Goal: Information Seeking & Learning: Check status

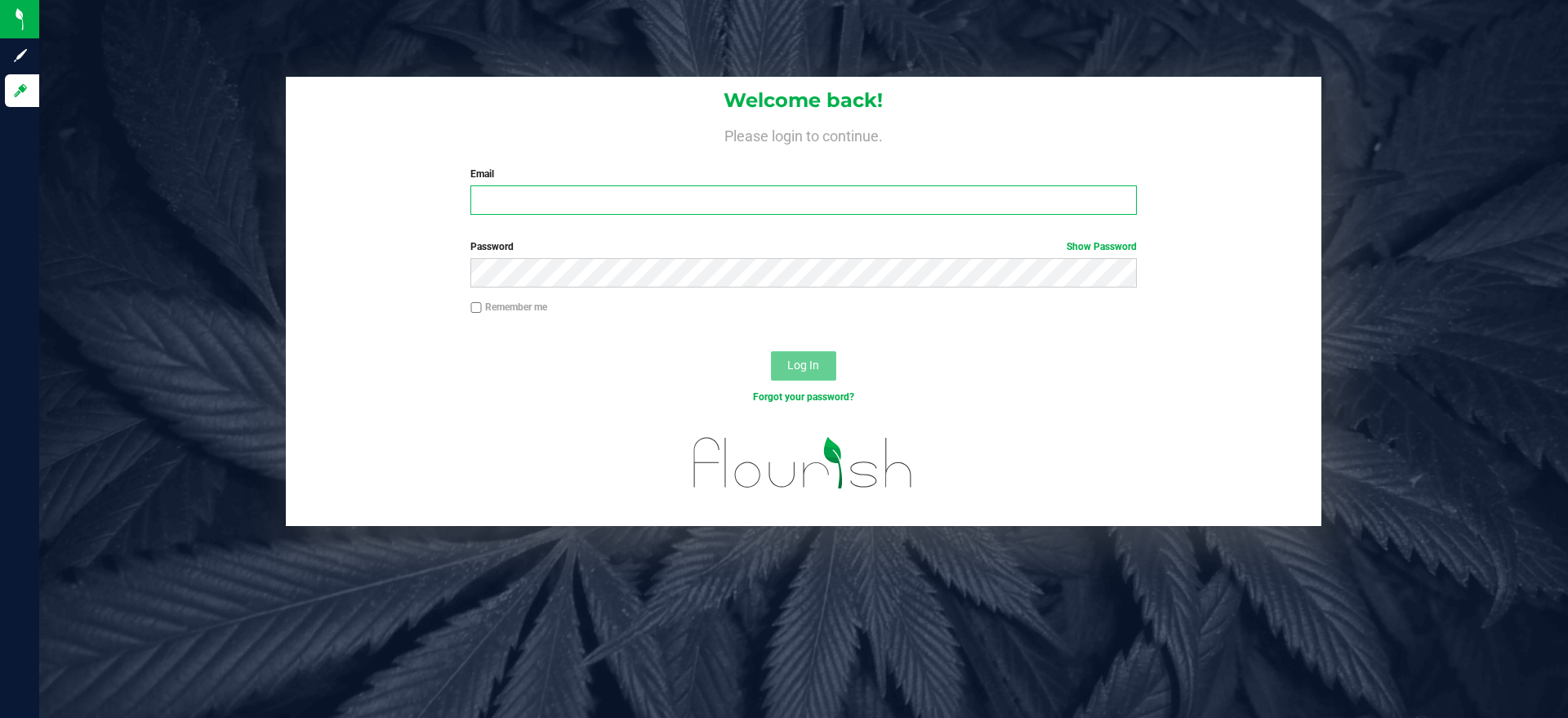
type input "[EMAIL_ADDRESS][DOMAIN_NAME]"
click at [816, 372] on span "Log In" at bounding box center [803, 365] width 32 height 13
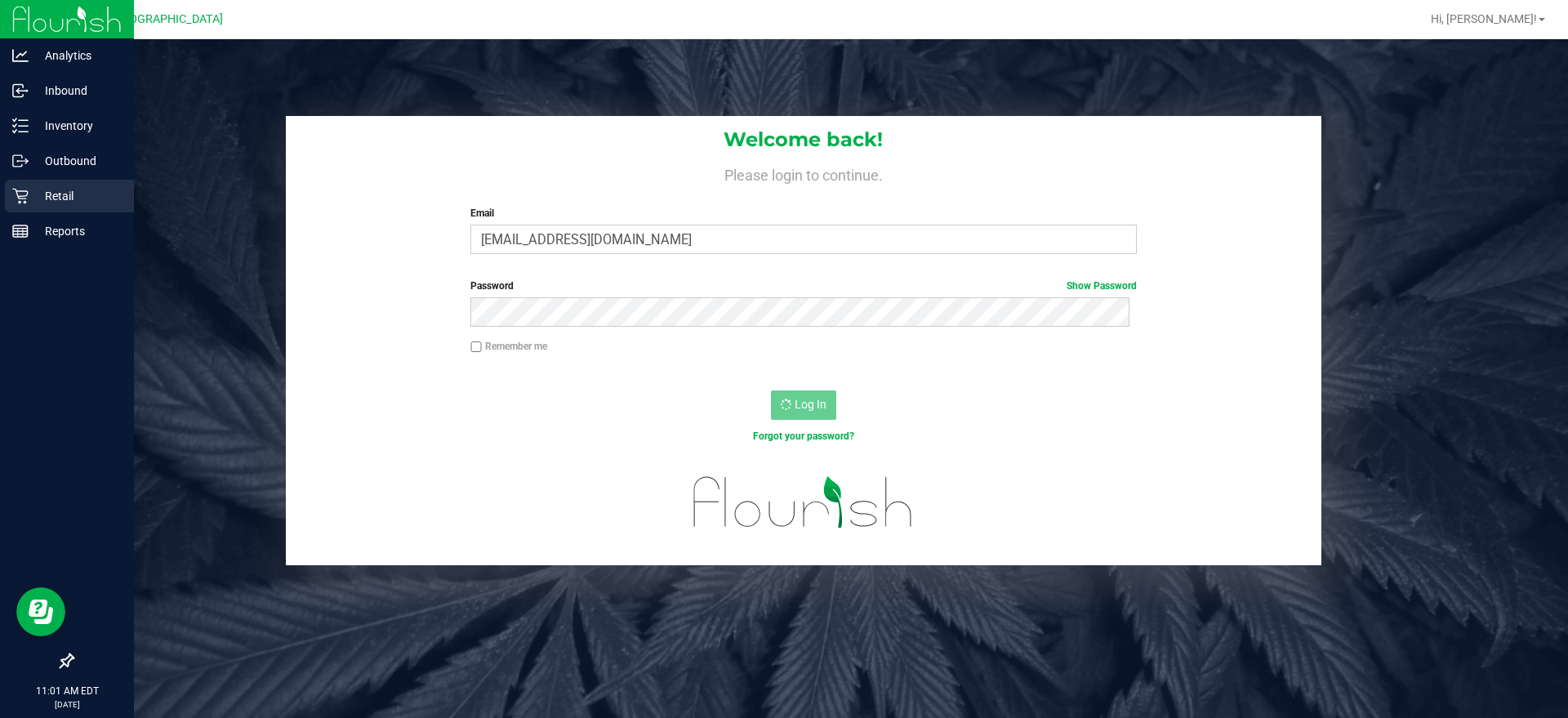
click at [24, 201] on icon at bounding box center [20, 195] width 16 height 16
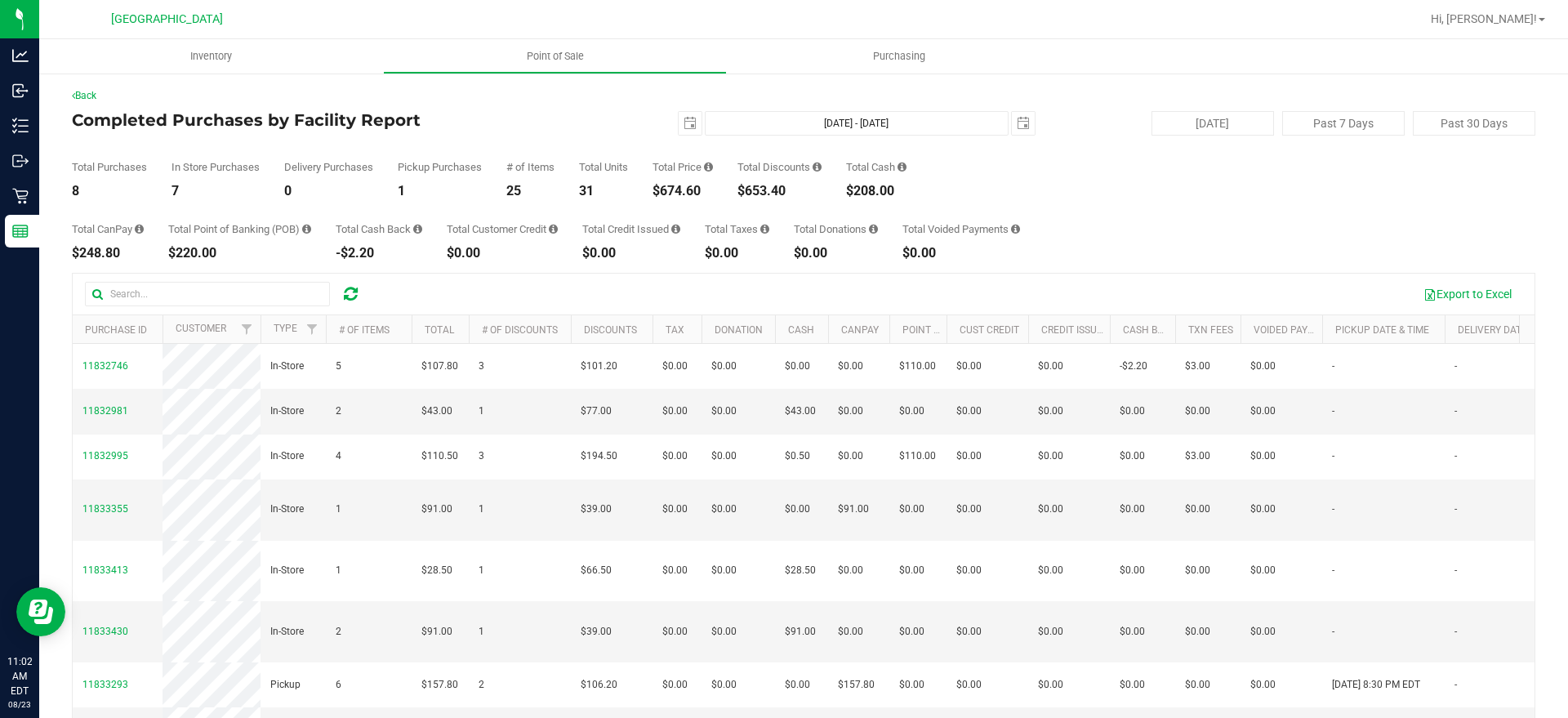
click at [688, 195] on div "$674.60" at bounding box center [682, 192] width 61 height 13
click at [688, 194] on div "$674.60" at bounding box center [682, 192] width 61 height 13
copy div "674.60"
